Goal: Find specific fact: Find specific fact

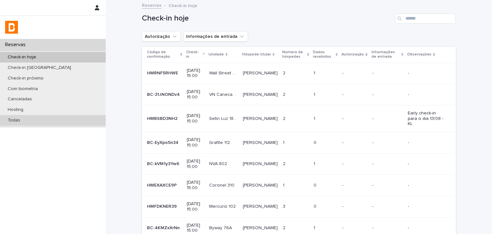
click at [83, 123] on div "Todas" at bounding box center [53, 120] width 106 height 11
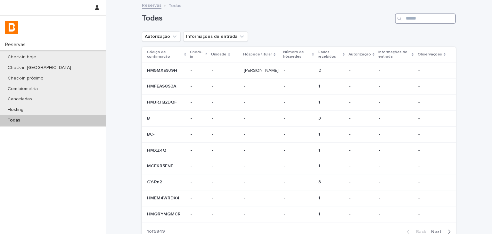
click at [437, 21] on input "Search" at bounding box center [425, 18] width 61 height 10
paste input "**********"
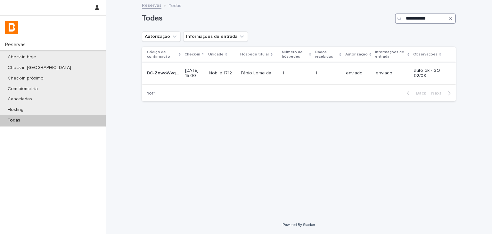
type input "**********"
click at [331, 81] on td "1 1" at bounding box center [328, 72] width 30 height 21
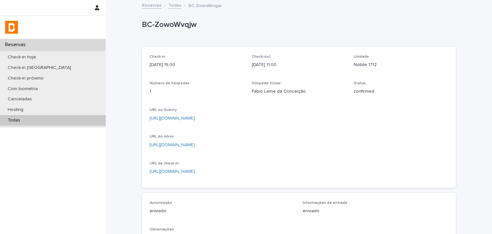
click at [195, 118] on link "[URL][DOMAIN_NAME]" at bounding box center [171, 118] width 45 height 4
click at [252, 121] on p "[URL][DOMAIN_NAME]" at bounding box center [298, 118] width 298 height 7
click at [280, 115] on p "[URL][DOMAIN_NAME]" at bounding box center [298, 118] width 298 height 7
click at [195, 117] on link "[URL][DOMAIN_NAME]" at bounding box center [171, 118] width 45 height 4
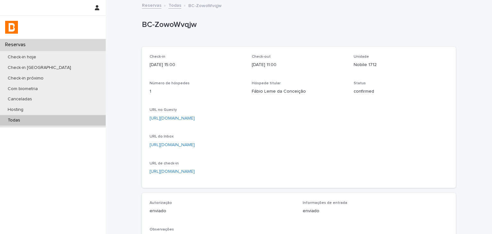
click at [353, 63] on p "Nobile 1712" at bounding box center [400, 64] width 94 height 7
drag, startPoint x: 353, startPoint y: 63, endPoint x: 367, endPoint y: 64, distance: 14.8
click at [367, 64] on p "Nobile 1712" at bounding box center [400, 64] width 94 height 7
copy p "Nobile 1712"
click at [145, 28] on p "BC-ZowoWvqjw" at bounding box center [297, 24] width 311 height 9
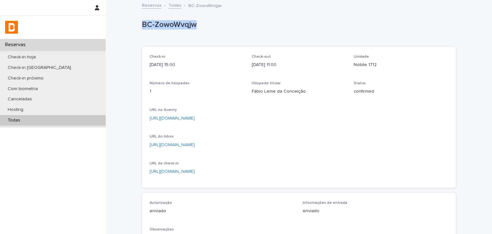
drag, startPoint x: 145, startPoint y: 28, endPoint x: 190, endPoint y: 26, distance: 45.2
click at [190, 26] on p "BC-ZowoWvqjw" at bounding box center [297, 24] width 311 height 9
copy p "BC-ZowoWvqjw"
